Goal: Task Accomplishment & Management: Use online tool/utility

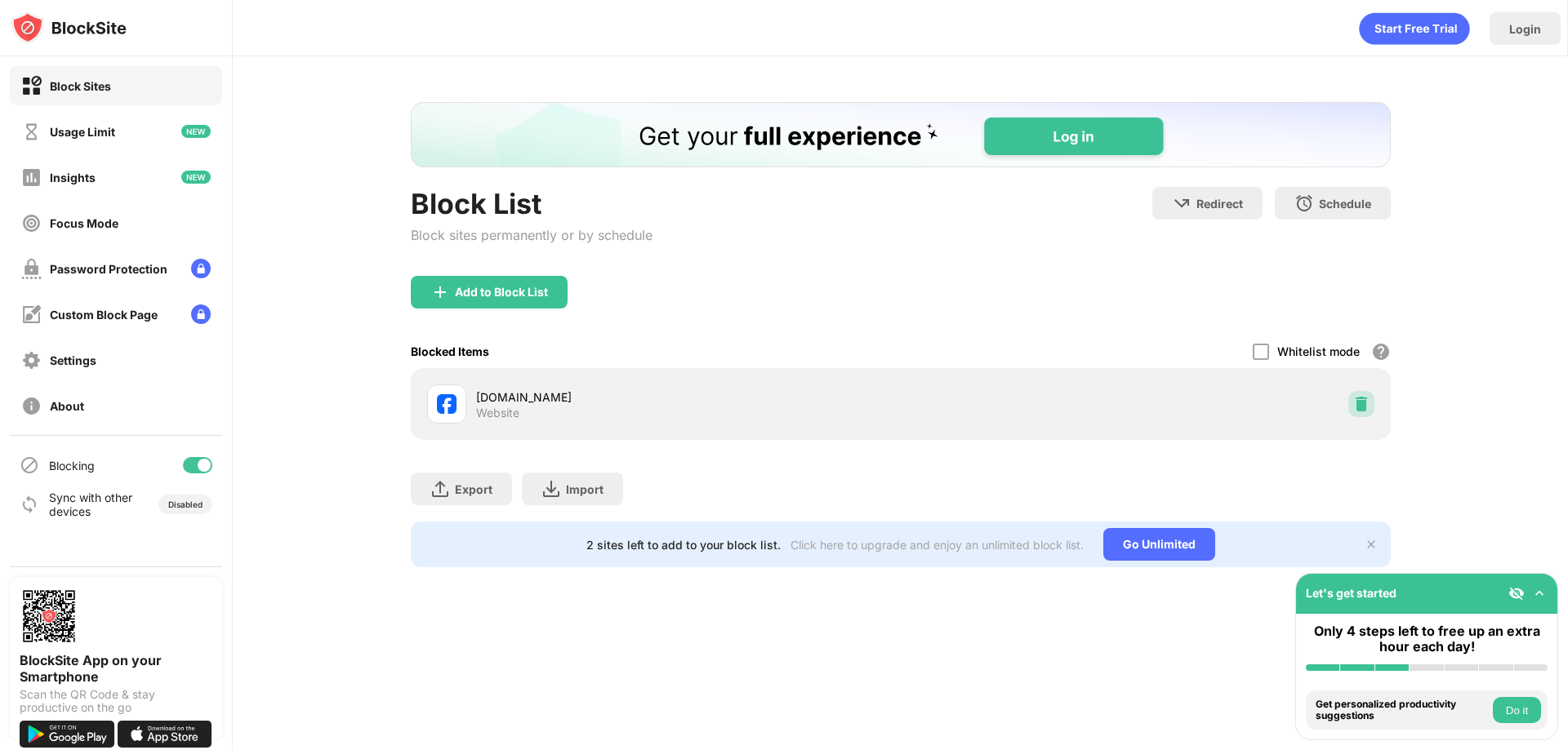
click at [1364, 406] on img at bounding box center [1361, 404] width 17 height 17
